Goal: Task Accomplishment & Management: Manage account settings

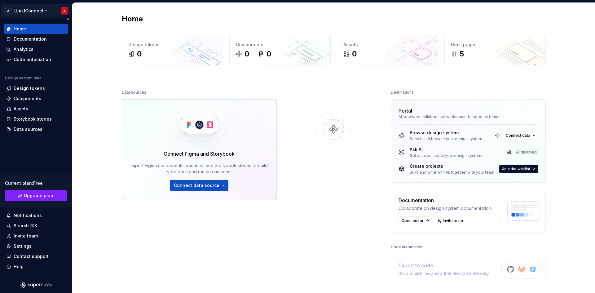
click at [64, 9] on html "A UniklConnect A Home Documentation Analytics Code automation Design system dat…" at bounding box center [297, 146] width 595 height 293
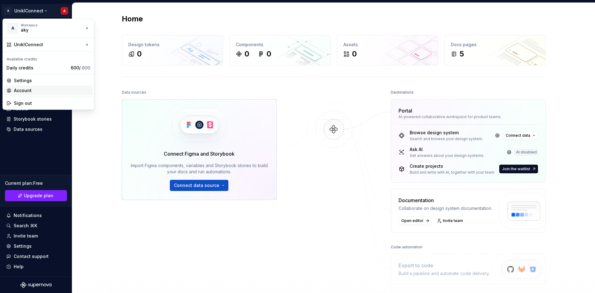
click at [24, 88] on div "Account" at bounding box center [52, 90] width 76 height 6
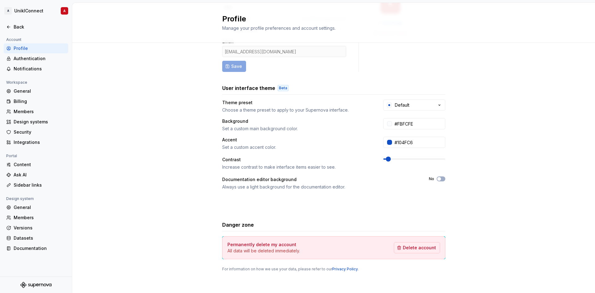
scroll to position [62, 0]
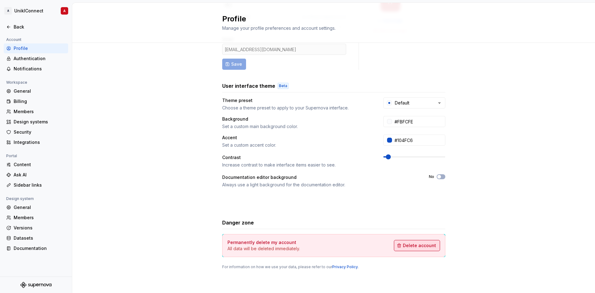
click at [425, 247] on span "Delete account" at bounding box center [419, 246] width 33 height 6
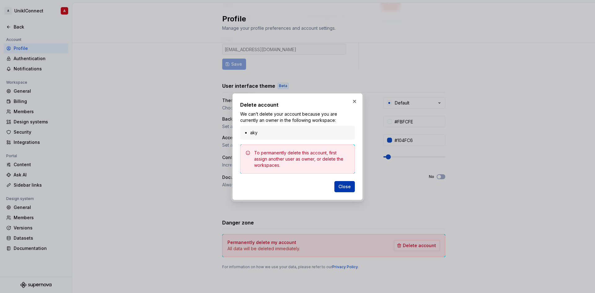
click at [346, 187] on span "Close" at bounding box center [345, 187] width 12 height 6
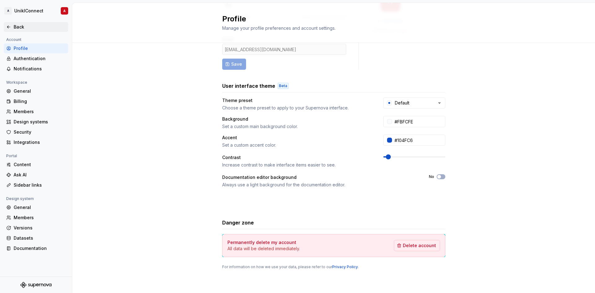
click at [18, 24] on div "Back" at bounding box center [40, 27] width 52 height 6
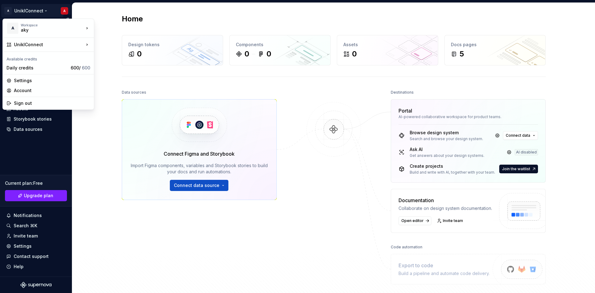
click at [63, 13] on html "A UniklConnect A Home Documentation Analytics Code automation Design system dat…" at bounding box center [297, 146] width 595 height 293
click at [39, 46] on div "UniklConnect" at bounding box center [49, 45] width 70 height 6
click at [46, 45] on div "UniklConnect" at bounding box center [49, 45] width 70 height 6
click at [126, 59] on div "Manage design systems" at bounding box center [136, 59] width 64 height 6
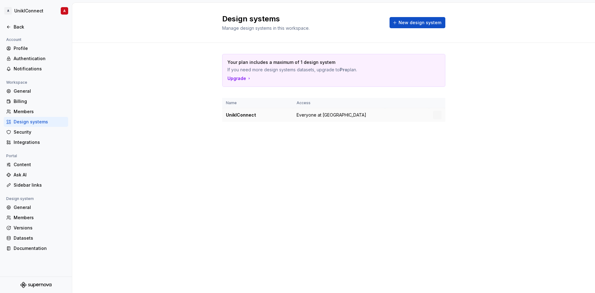
click at [304, 119] on td "Everyone at [GEOGRAPHIC_DATA]" at bounding box center [339, 115] width 92 height 14
click at [307, 117] on span "Everyone at [GEOGRAPHIC_DATA]" at bounding box center [332, 115] width 70 height 6
click at [438, 114] on html "A UniklConnect A Back Account Profile Authentication Notifications Workspace Ge…" at bounding box center [297, 146] width 595 height 293
click at [461, 137] on div "Design system settings" at bounding box center [474, 137] width 59 height 6
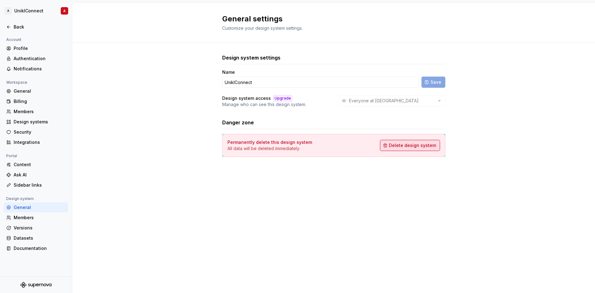
click at [420, 147] on span "Delete design system" at bounding box center [412, 145] width 47 height 6
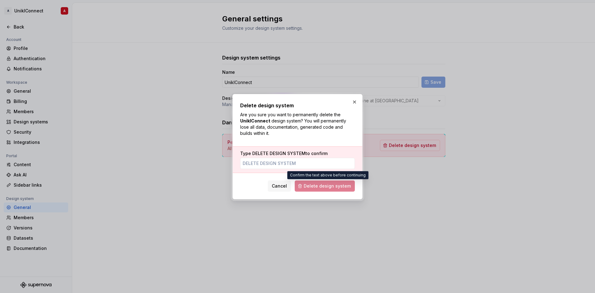
click at [330, 186] on span "Delete design system" at bounding box center [325, 185] width 60 height 11
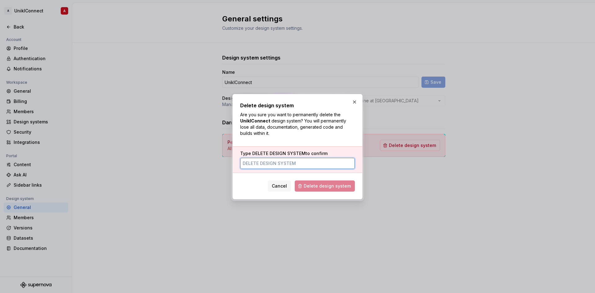
click at [305, 162] on input "Type DELETE DESIGN SYSTEM to confirm" at bounding box center [297, 163] width 115 height 11
type input "DELETE DESIGN SYSTEM"
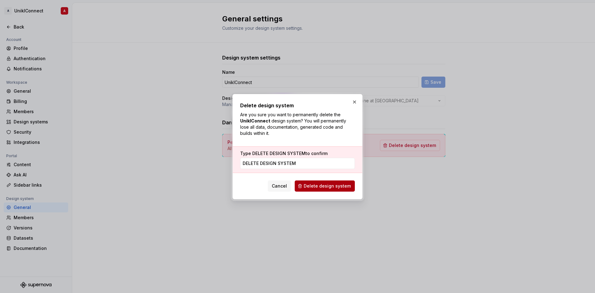
click at [335, 181] on button "Delete design system" at bounding box center [325, 185] width 60 height 11
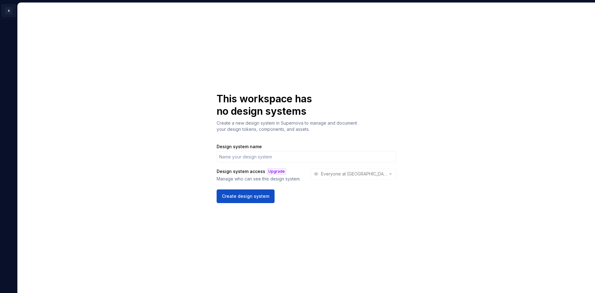
click at [9, 11] on html "A A This workspace has no design systems Create a new design system in Supernov…" at bounding box center [297, 146] width 595 height 293
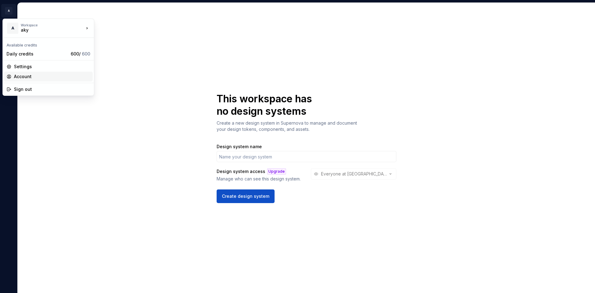
click at [34, 76] on div "Account" at bounding box center [52, 77] width 76 height 6
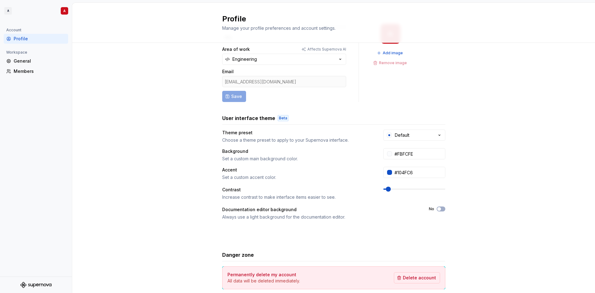
scroll to position [62, 0]
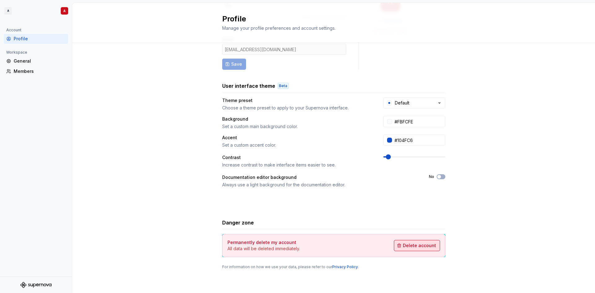
click at [415, 242] on button "Delete account" at bounding box center [417, 245] width 46 height 11
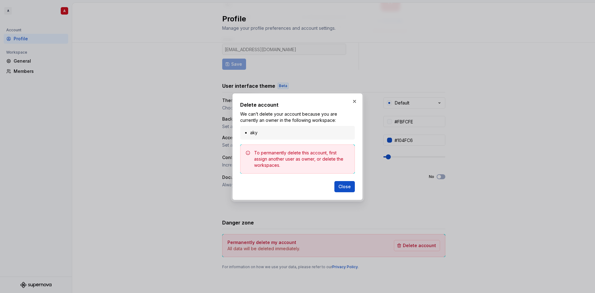
click at [299, 153] on div "To permanently delete this account, first assign another user as owner, or dele…" at bounding box center [302, 159] width 96 height 19
click at [260, 157] on div "To permanently delete this account, first assign another user as owner, or dele…" at bounding box center [302, 159] width 96 height 19
click at [346, 189] on span "Close" at bounding box center [345, 187] width 12 height 6
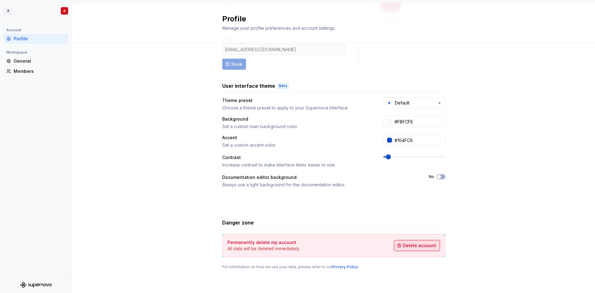
click at [416, 247] on span "Delete account" at bounding box center [419, 246] width 33 height 6
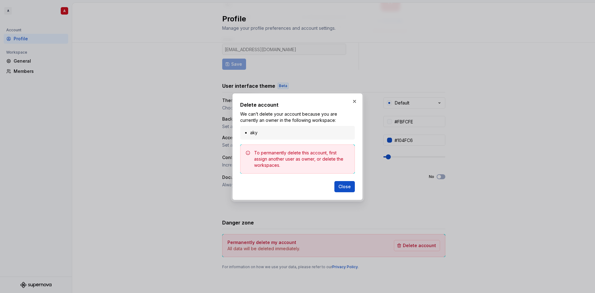
click at [283, 146] on div "To permanently delete this account, first assign another user as owner, or dele…" at bounding box center [297, 159] width 115 height 29
click at [288, 151] on div "To permanently delete this account, first assign another user as owner, or dele…" at bounding box center [302, 159] width 96 height 19
click at [305, 154] on div "To permanently delete this account, first assign another user as owner, or dele…" at bounding box center [302, 159] width 96 height 19
click at [306, 153] on div "To permanently delete this account, first assign another user as owner, or dele…" at bounding box center [302, 159] width 96 height 19
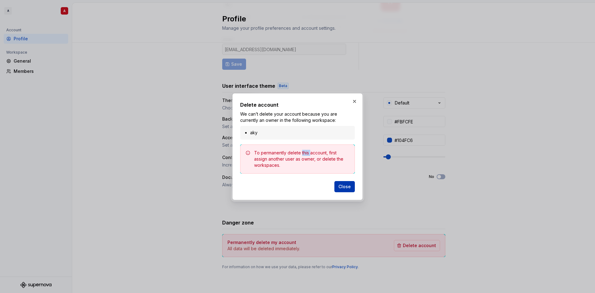
click at [345, 189] on span "Close" at bounding box center [345, 187] width 12 height 6
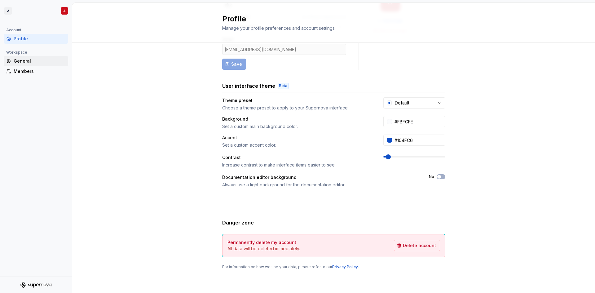
click at [25, 61] on div "General" at bounding box center [40, 61] width 52 height 6
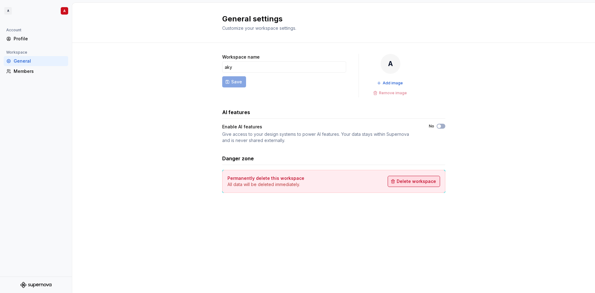
click at [431, 183] on span "Delete workspace" at bounding box center [416, 181] width 39 height 6
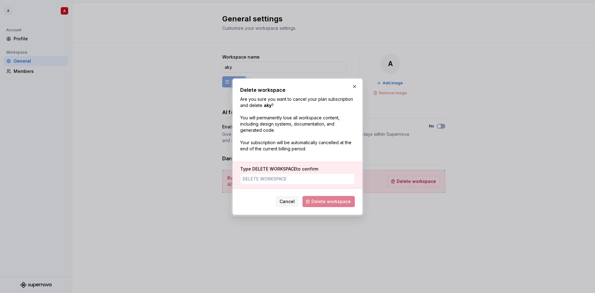
click at [327, 202] on span "Delete workspace" at bounding box center [329, 201] width 52 height 11
click at [303, 178] on input "Type DELETE WORKSPACE to confirm" at bounding box center [297, 178] width 115 height 11
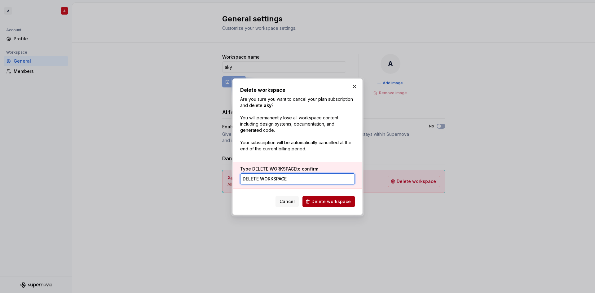
type input "DELETE WORKSPACE"
click at [323, 203] on span "Delete workspace" at bounding box center [331, 201] width 39 height 6
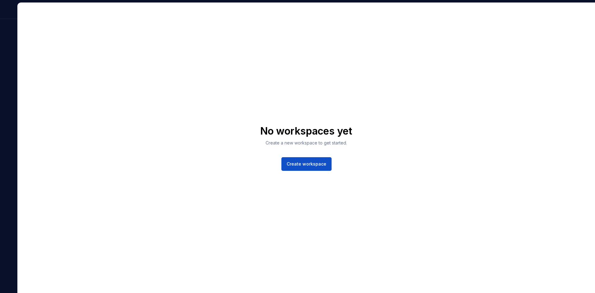
click at [7, 11] on div at bounding box center [8, 11] width 17 height 16
click at [8, 10] on div at bounding box center [8, 11] width 17 height 16
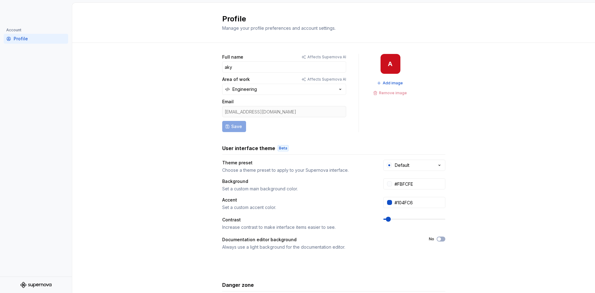
click at [15, 39] on div "Profile" at bounding box center [40, 39] width 52 height 6
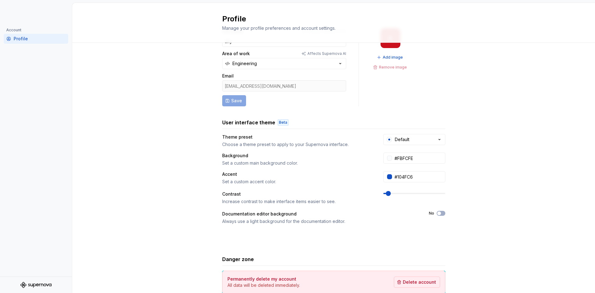
scroll to position [62, 0]
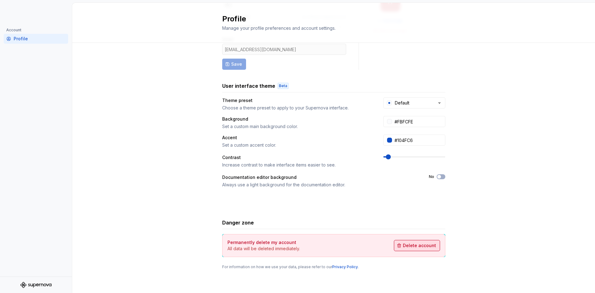
click at [417, 247] on span "Delete account" at bounding box center [419, 246] width 33 height 6
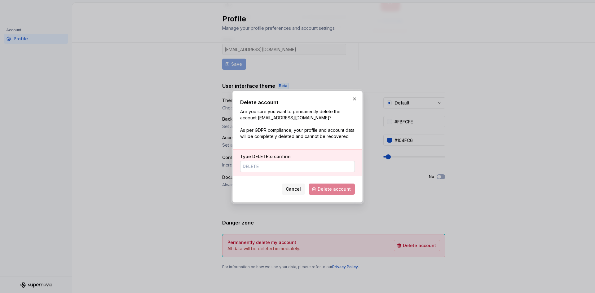
click at [319, 167] on input "Type DELETE to confirm" at bounding box center [297, 166] width 115 height 11
type input "DELETE"
click at [335, 189] on span "Delete account" at bounding box center [334, 189] width 33 height 6
click at [347, 190] on span "Delete account" at bounding box center [332, 189] width 46 height 11
click at [312, 165] on input "DELETE" at bounding box center [297, 166] width 115 height 11
